Goal: Check status

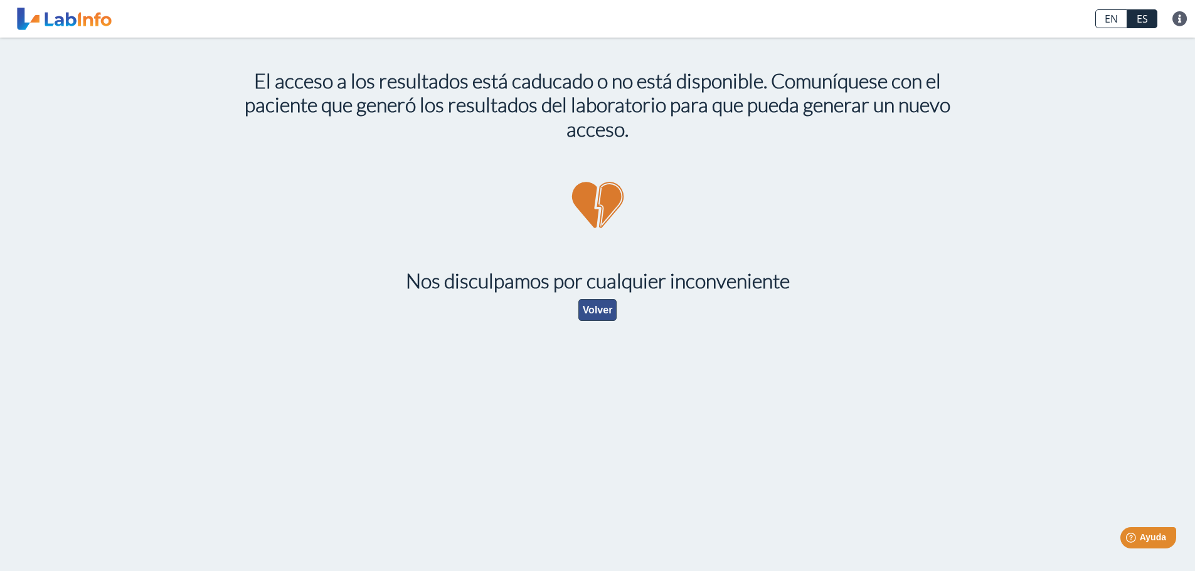
click at [589, 314] on button "Volver" at bounding box center [597, 310] width 39 height 22
